Goal: Book appointment/travel/reservation

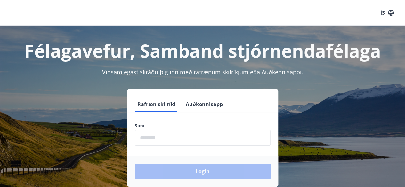
click at [165, 128] on label "Sími" at bounding box center [203, 126] width 136 height 6
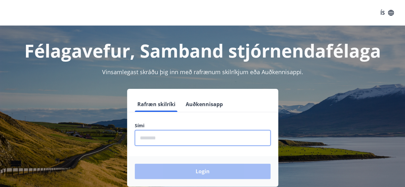
click at [166, 139] on input "phone" at bounding box center [203, 138] width 136 height 16
type input "********"
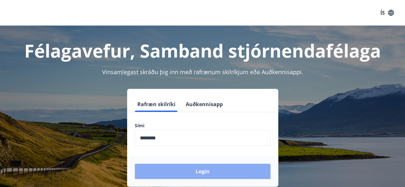
click at [208, 173] on button "Login" at bounding box center [203, 171] width 136 height 15
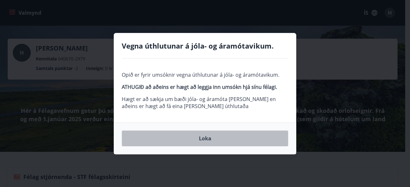
click at [202, 135] on button "Loka" at bounding box center [205, 139] width 167 height 16
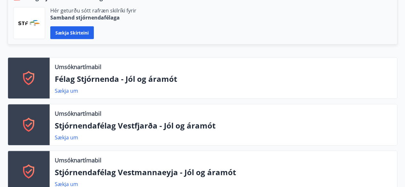
scroll to position [192, 0]
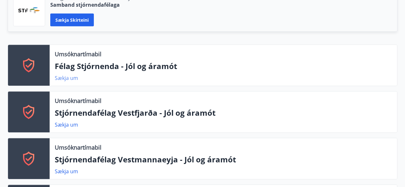
click at [66, 78] on link "Sækja um" at bounding box center [66, 78] width 23 height 7
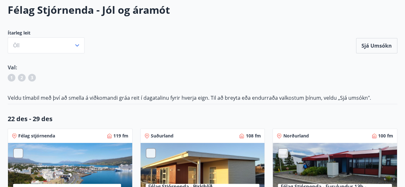
scroll to position [38, 0]
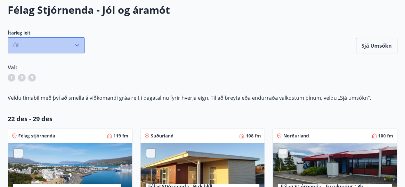
click at [76, 45] on icon "button" at bounding box center [77, 46] width 4 height 2
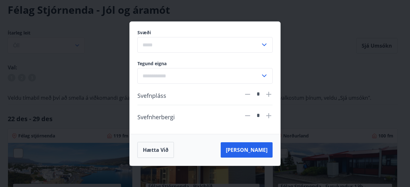
click at [265, 43] on icon at bounding box center [264, 45] width 8 height 8
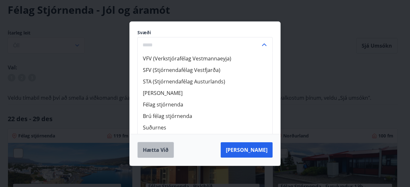
click at [149, 151] on button "Hætta við" at bounding box center [155, 150] width 37 height 16
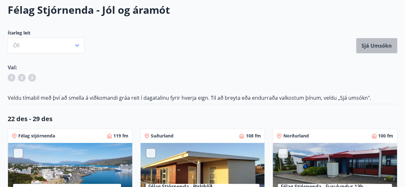
click at [365, 42] on button "Sjá umsókn" at bounding box center [376, 45] width 41 height 15
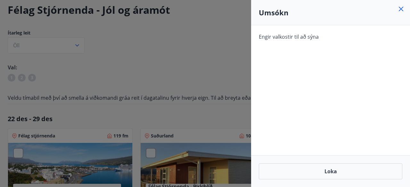
click at [399, 10] on icon at bounding box center [401, 9] width 8 height 8
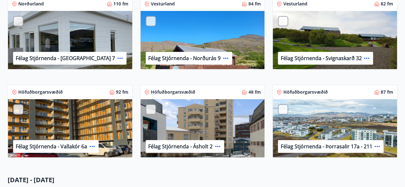
scroll to position [269, 0]
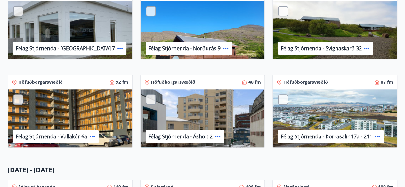
click at [201, 116] on div "Félag Stjórnenda - Ásholt 2" at bounding box center [203, 118] width 124 height 59
click at [193, 104] on div "Félag Stjórnenda - Ásholt 2" at bounding box center [203, 118] width 124 height 59
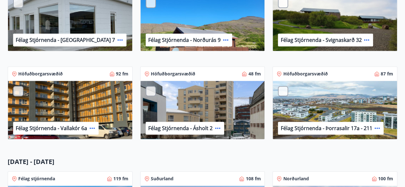
scroll to position [282, 0]
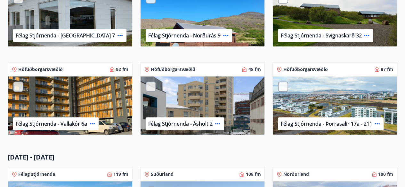
click at [209, 119] on div "Félag Stjórnenda - Ásholt 2" at bounding box center [185, 124] width 78 height 13
click at [199, 94] on div "Félag Stjórnenda - Ásholt 2" at bounding box center [203, 106] width 124 height 59
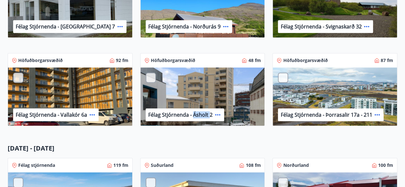
scroll to position [295, 0]
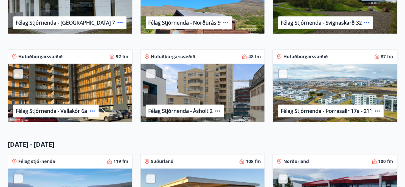
click at [150, 73] on div at bounding box center [151, 74] width 10 height 10
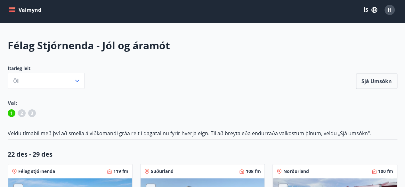
scroll to position [0, 0]
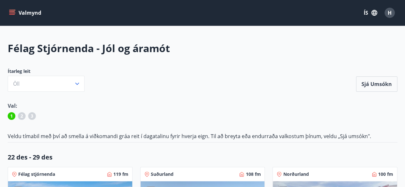
click at [14, 11] on icon "menu" at bounding box center [12, 11] width 6 height 1
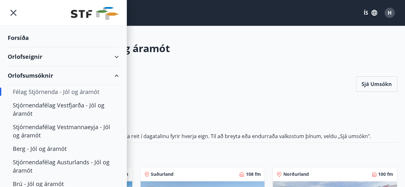
click at [22, 53] on div "Orlofseignir" at bounding box center [63, 56] width 111 height 19
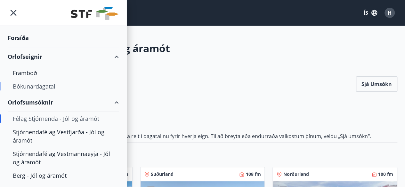
click at [32, 86] on div "Bókunardagatal" at bounding box center [63, 86] width 101 height 13
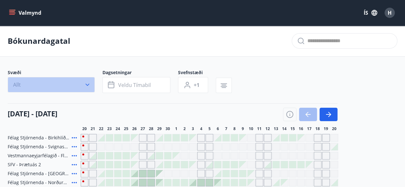
click at [89, 85] on icon "button" at bounding box center [87, 85] width 6 height 6
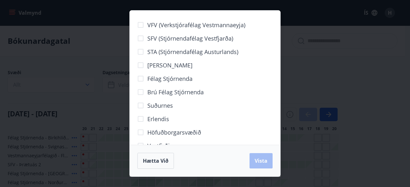
click at [195, 130] on span "Höfuðborgarsvæðið" at bounding box center [174, 132] width 54 height 8
click at [270, 160] on button "Vista" at bounding box center [261, 160] width 23 height 15
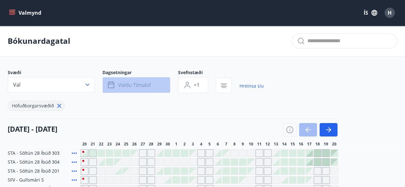
click at [130, 80] on button "Veldu tímabil" at bounding box center [137, 85] width 68 height 16
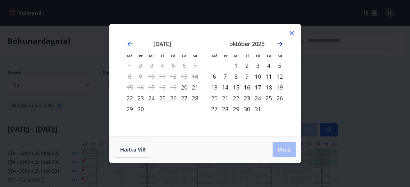
click at [279, 43] on icon "Move forward to switch to the next month." at bounding box center [280, 44] width 8 height 8
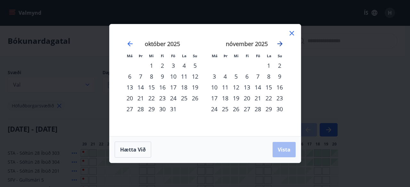
click at [279, 43] on icon "Move forward to switch to the next month." at bounding box center [280, 44] width 8 height 8
click at [233, 99] on div "24" at bounding box center [236, 98] width 11 height 11
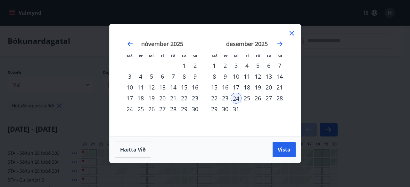
click at [270, 98] on div "27" at bounding box center [268, 98] width 11 height 11
click at [292, 148] on button "Vista" at bounding box center [284, 149] width 23 height 15
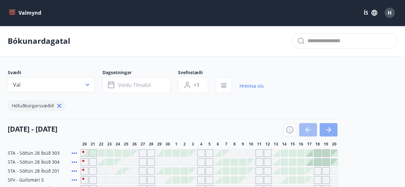
click at [333, 126] on button "button" at bounding box center [329, 129] width 18 height 13
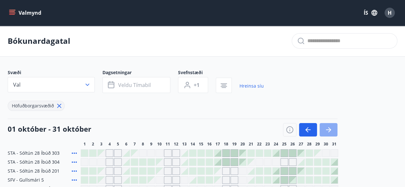
click at [333, 126] on button "button" at bounding box center [329, 129] width 18 height 13
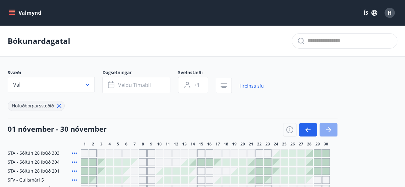
click at [333, 126] on button "button" at bounding box center [329, 129] width 18 height 13
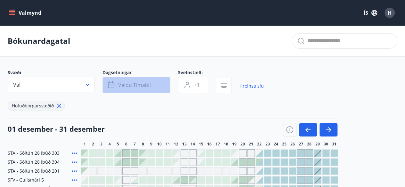
click at [152, 86] on button "Veldu tímabil" at bounding box center [137, 85] width 68 height 16
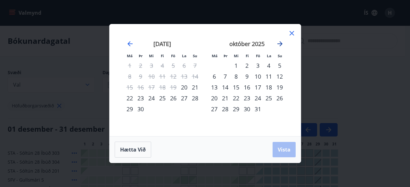
click at [278, 45] on icon "Move forward to switch to the next month." at bounding box center [280, 44] width 8 height 8
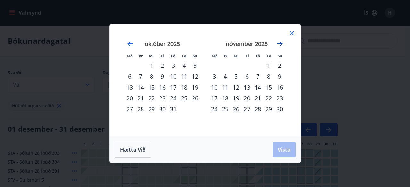
click at [278, 45] on icon "Move forward to switch to the next month." at bounding box center [280, 44] width 8 height 8
click at [239, 98] on div "24" at bounding box center [236, 98] width 11 height 11
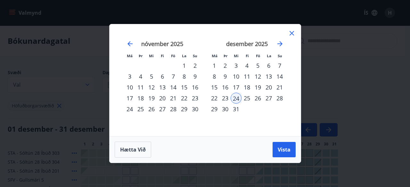
click at [265, 100] on div "27" at bounding box center [268, 98] width 11 height 11
click at [282, 147] on span "Vista" at bounding box center [284, 149] width 13 height 7
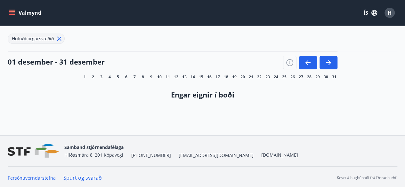
scroll to position [69, 0]
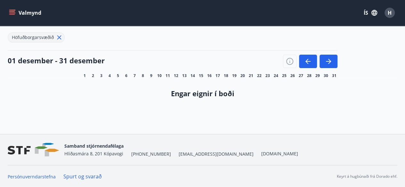
click at [28, 15] on button "Valmynd" at bounding box center [26, 13] width 36 height 12
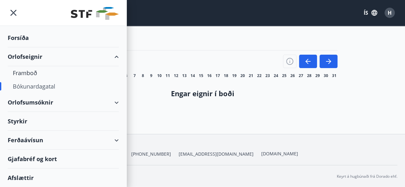
click at [49, 83] on div "Bókunardagatal" at bounding box center [63, 86] width 101 height 13
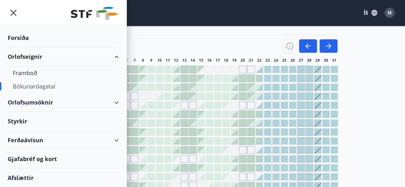
click at [32, 85] on div "Bókunardagatal" at bounding box center [63, 86] width 101 height 13
click at [112, 102] on div "Orlofsumsóknir" at bounding box center [63, 102] width 111 height 19
click at [12, 13] on icon "menu" at bounding box center [14, 13] width 6 height 6
